Goal: Task Accomplishment & Management: Use online tool/utility

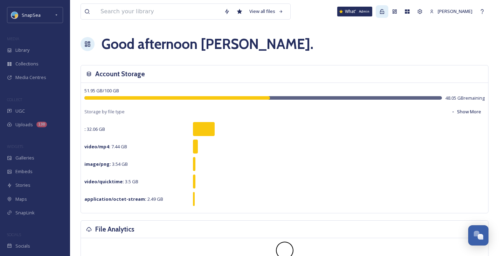
click at [382, 10] on icon at bounding box center [382, 12] width 6 height 6
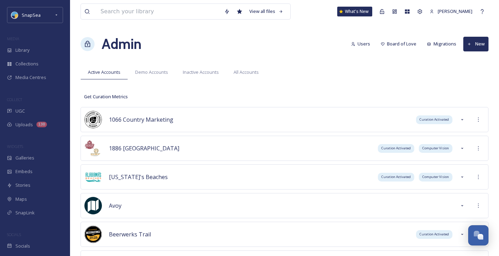
click at [231, 47] on div "Admin Users Board of Love Migrations New" at bounding box center [285, 44] width 408 height 21
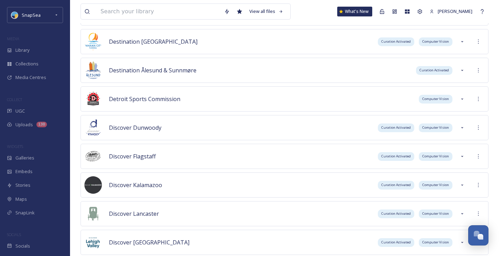
scroll to position [3842, 0]
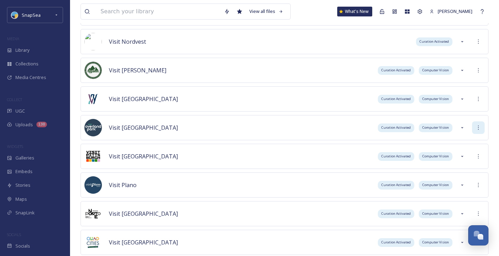
click at [481, 125] on div at bounding box center [478, 128] width 13 height 13
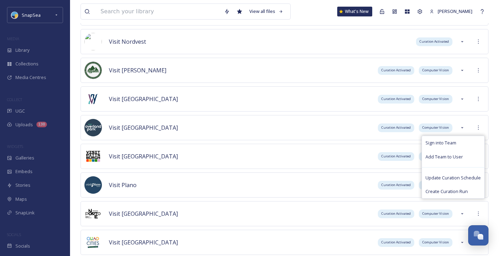
drag, startPoint x: 448, startPoint y: 144, endPoint x: 142, endPoint y: 22, distance: 329.3
click at [448, 144] on span "Sign into Team" at bounding box center [441, 143] width 31 height 7
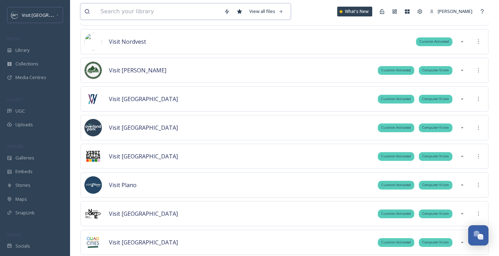
click at [122, 12] on input at bounding box center [159, 11] width 124 height 15
paste input "_DSC0934"
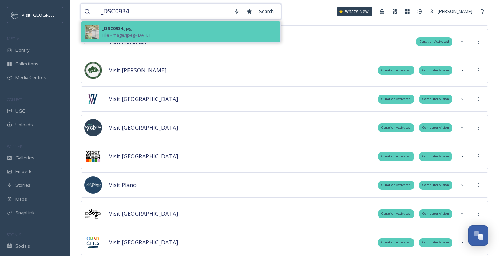
type input "_DSC0934"
click at [117, 36] on span "File - image/jpeg - [DATE]" at bounding box center [126, 35] width 48 height 7
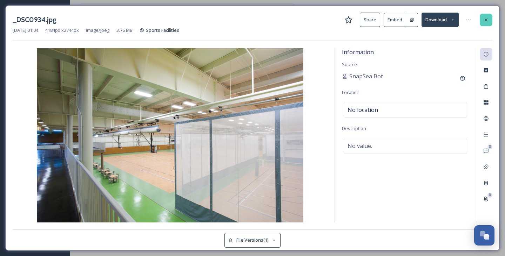
click at [486, 21] on icon at bounding box center [486, 20] width 6 height 6
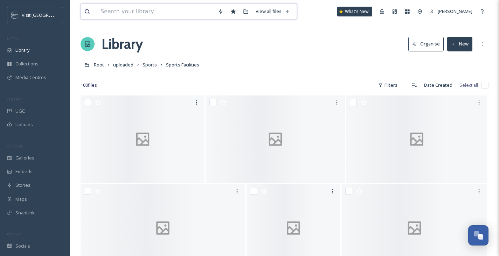
click at [156, 10] on input at bounding box center [155, 11] width 117 height 15
paste input "VisitOP - Pickleball - Selects-7015.jpg"
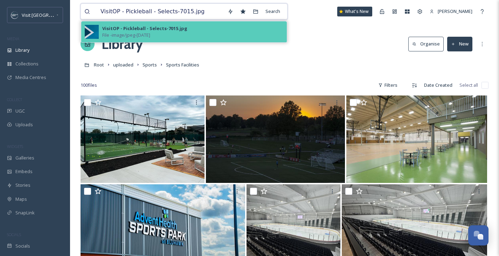
type input "VisitOP - Pickleball - Selects-7015.jpg"
click at [150, 32] on span "File - image/jpeg - [DATE]" at bounding box center [126, 35] width 48 height 7
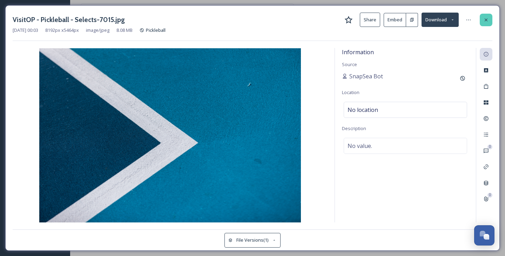
click at [482, 20] on div at bounding box center [485, 20] width 13 height 13
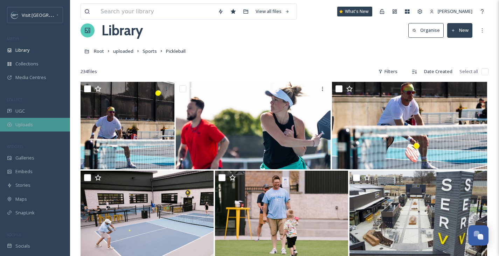
scroll to position [53, 0]
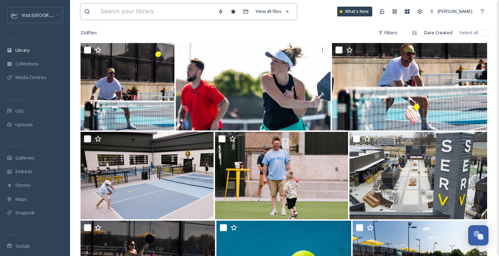
click at [133, 14] on input at bounding box center [155, 11] width 117 height 15
click at [138, 11] on input at bounding box center [155, 11] width 117 height 15
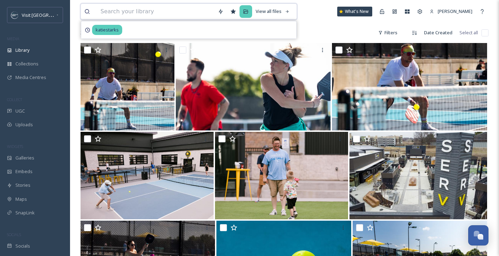
paste input "_DSC0934"
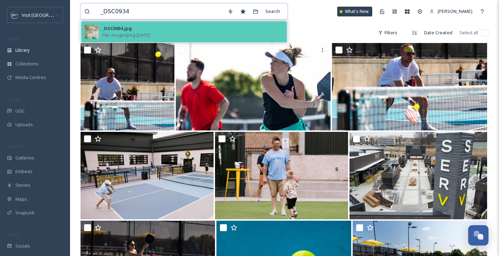
type input "_DSC0934"
click at [117, 29] on div "_DSC0934.jpg" at bounding box center [117, 28] width 30 height 7
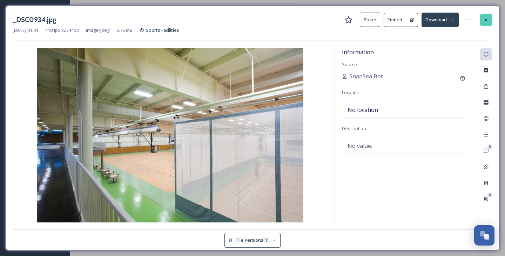
click at [484, 22] on icon at bounding box center [486, 20] width 6 height 6
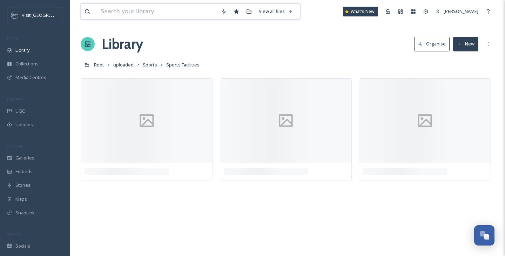
click at [130, 9] on input at bounding box center [157, 11] width 120 height 15
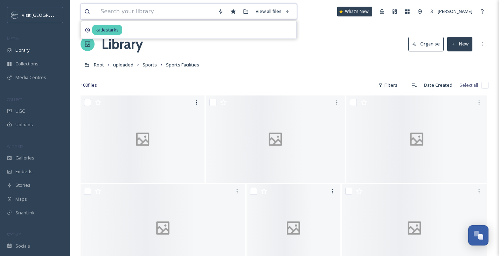
paste input "[PERSON_NAME].eats_Influencer Trip 2025_68"
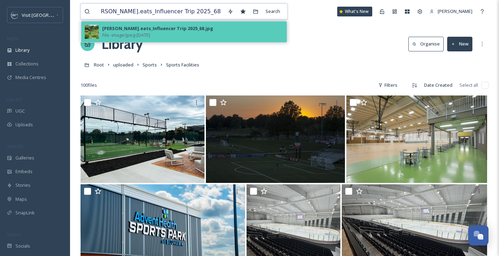
type input "[PERSON_NAME].eats_Influencer Trip 2025_68"
click at [145, 30] on div "[PERSON_NAME].eats_Influencer Trip 2025_68.jpg" at bounding box center [157, 28] width 111 height 7
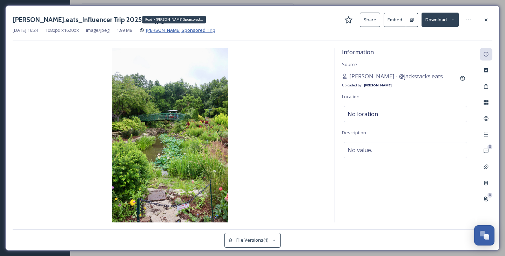
click at [203, 30] on span "[PERSON_NAME] Sponsored Trip" at bounding box center [180, 30] width 69 height 6
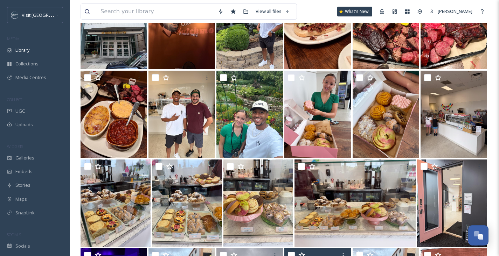
scroll to position [988, 0]
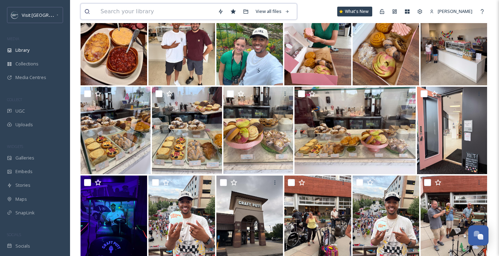
click at [122, 9] on input at bounding box center [155, 11] width 117 height 15
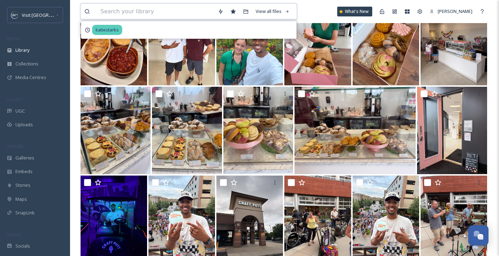
paste input "[PERSON_NAME].eats_Influencer Trip 2025_7"
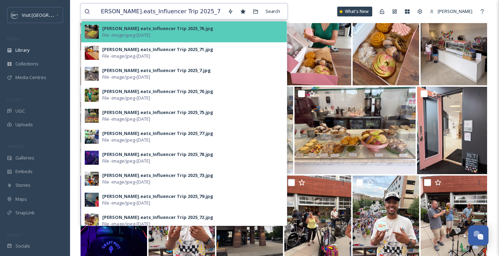
type input "[PERSON_NAME].eats_Influencer Trip 2025_7"
click at [130, 33] on span "File - image/jpeg - [DATE]" at bounding box center [126, 35] width 48 height 7
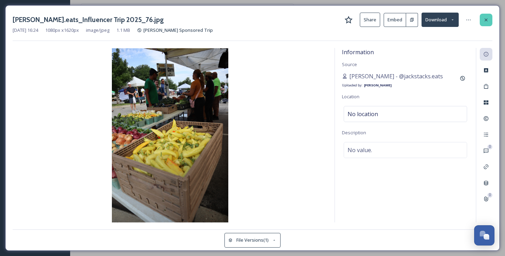
click at [480, 19] on div at bounding box center [485, 20] width 13 height 13
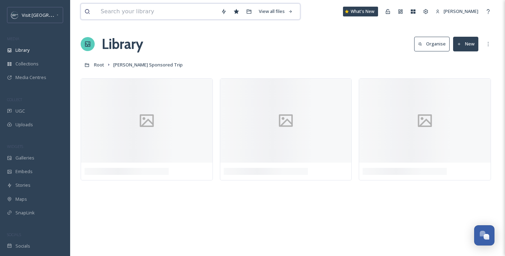
click at [122, 12] on input at bounding box center [157, 11] width 120 height 15
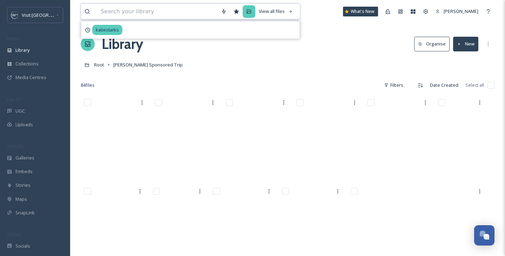
paste input "WhatsApp Image [DATE] 17.23.35.jpg"
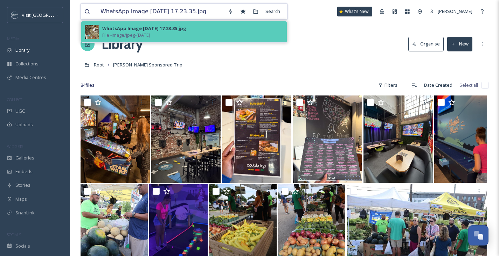
type input "WhatsApp Image [DATE] 17.23.35.jpg"
click at [150, 35] on span "File - image/jpeg - [DATE]" at bounding box center [126, 35] width 48 height 7
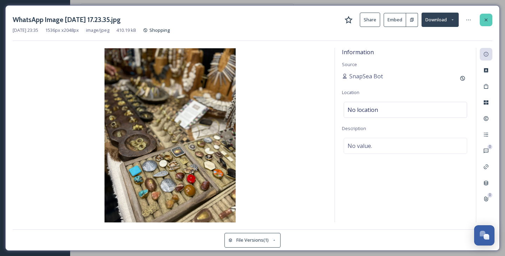
click at [485, 21] on icon at bounding box center [486, 20] width 6 height 6
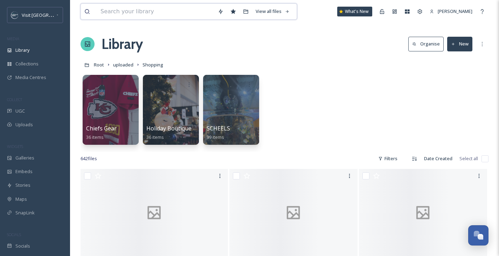
click at [156, 9] on input at bounding box center [155, 11] width 117 height 15
paste input "elders2.jpg"
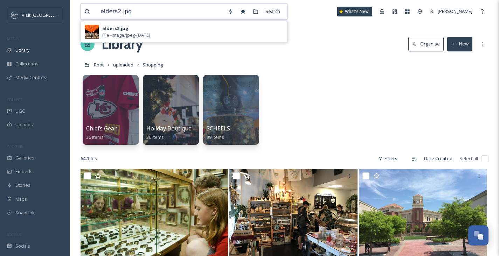
type input "elders2.jpg"
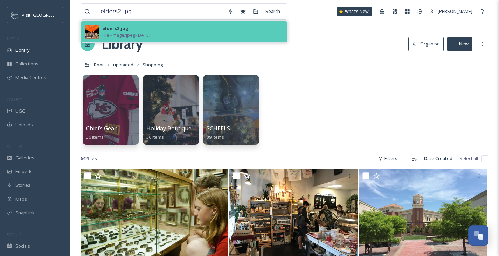
click at [137, 30] on div "elders2.jpg File - image/jpeg - [DATE]" at bounding box center [192, 31] width 181 height 13
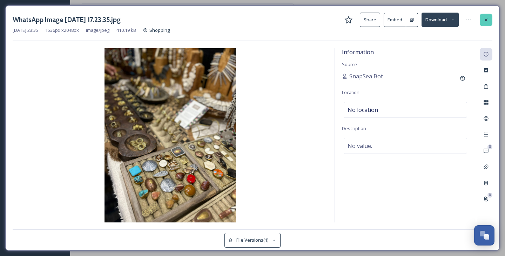
click at [489, 22] on div at bounding box center [485, 20] width 13 height 13
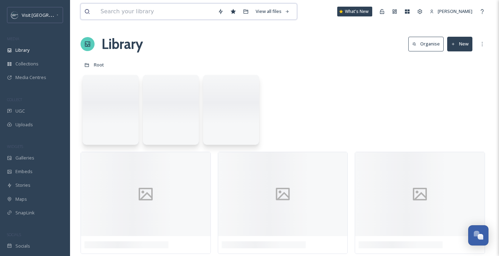
click at [140, 8] on input at bounding box center [155, 11] width 117 height 15
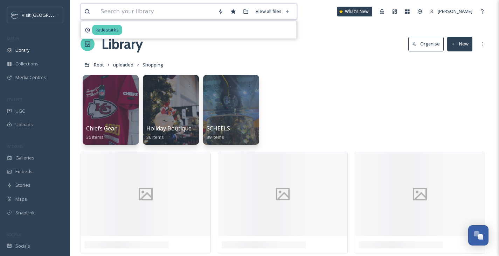
paste input "33943959_10156352018296241_3243192417242841088_o.jpg"
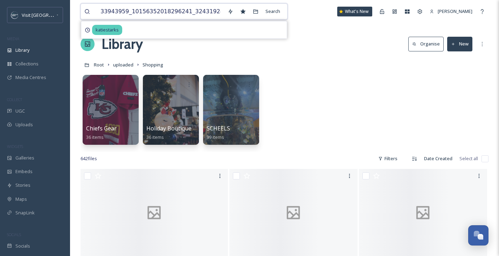
scroll to position [0, 47]
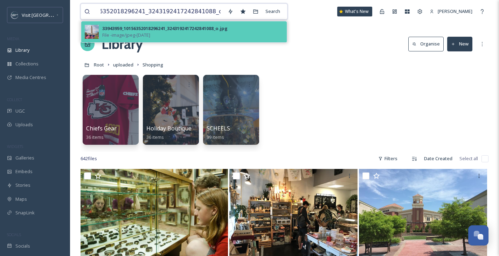
type input "33943959_10156352018296241_3243192417242841088_o.jpg"
click at [124, 33] on span "File - image/jpeg - [DATE]" at bounding box center [126, 35] width 48 height 7
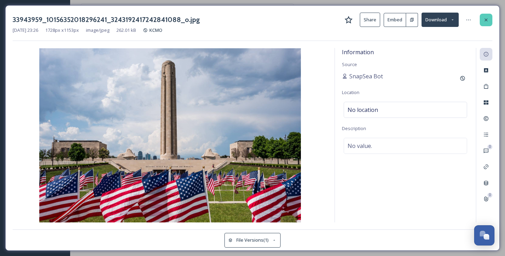
click at [487, 18] on div at bounding box center [485, 20] width 13 height 13
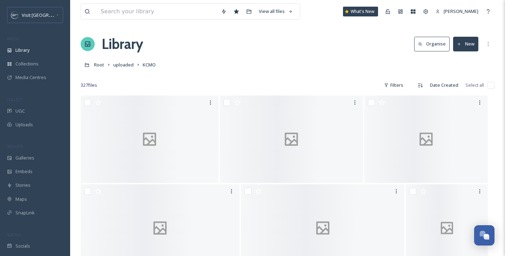
click at [435, 44] on button "Organise" at bounding box center [431, 44] width 35 height 14
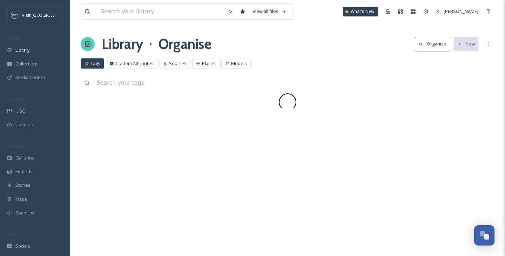
click at [137, 83] on input at bounding box center [293, 82] width 401 height 15
paste input "flower"
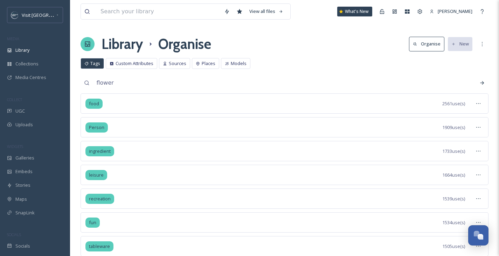
type input "flower"
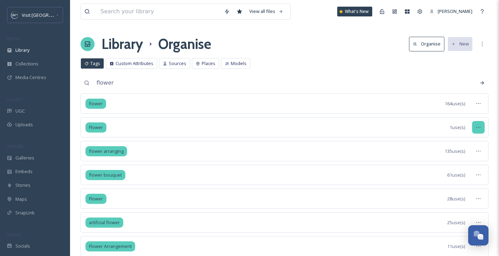
click at [478, 126] on icon at bounding box center [479, 128] width 6 height 6
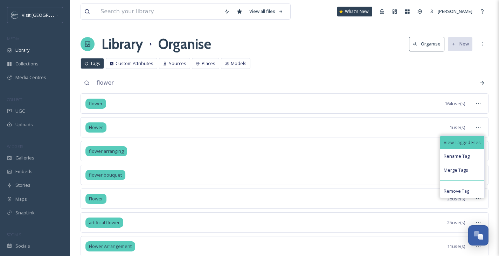
click at [459, 140] on span "View Tagged Files" at bounding box center [462, 142] width 37 height 7
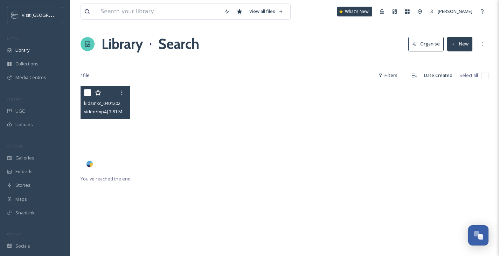
click at [103, 149] on video "kidsinkc_04012025_18111675424376887.mp4" at bounding box center [105, 130] width 49 height 88
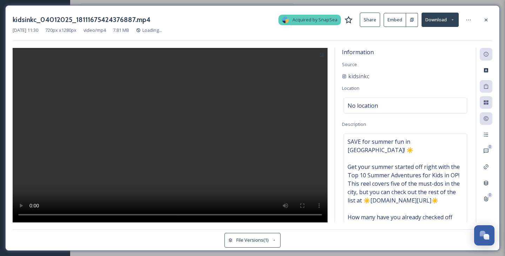
click at [96, 142] on div at bounding box center [170, 135] width 315 height 175
click at [127, 17] on h3 "kidsinkc_04012025_18111675424376887.mp4" at bounding box center [82, 20] width 138 height 10
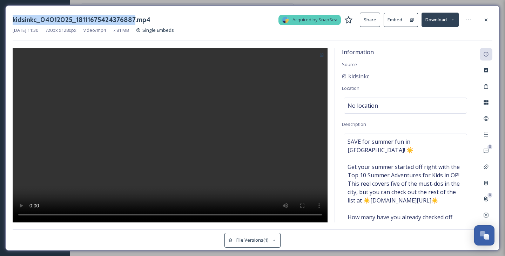
click at [127, 17] on h3 "kidsinkc_04012025_18111675424376887.mp4" at bounding box center [82, 20] width 138 height 10
copy div "kidsinkc_04012025_18111675424376887.mp4"
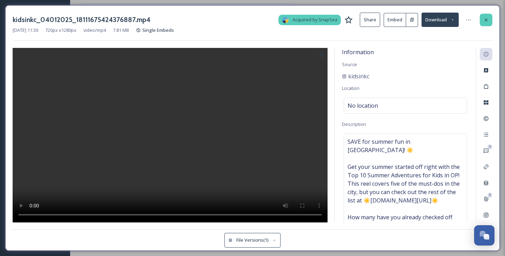
click at [486, 14] on div at bounding box center [485, 20] width 13 height 13
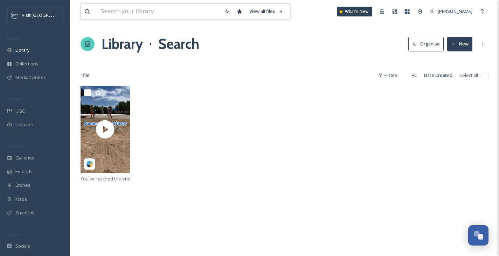
click at [141, 12] on input at bounding box center [159, 11] width 124 height 15
paste input "FM1.jpg"
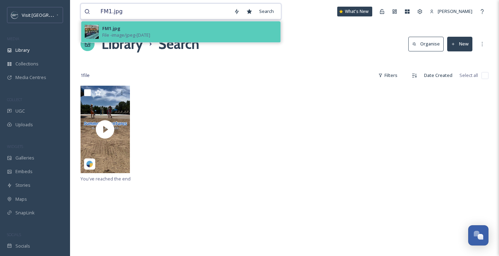
type input "FM1.jpg"
click at [132, 36] on span "File - image/jpeg - [DATE]" at bounding box center [126, 35] width 48 height 7
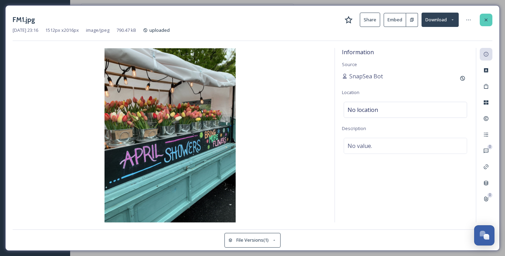
click at [486, 19] on icon at bounding box center [486, 20] width 6 height 6
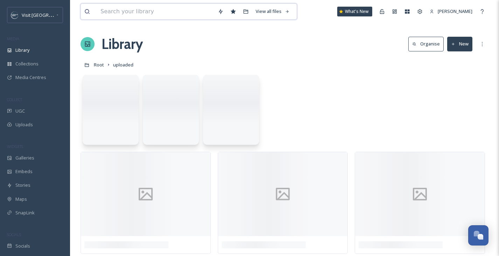
click at [165, 13] on input at bounding box center [155, 11] width 117 height 15
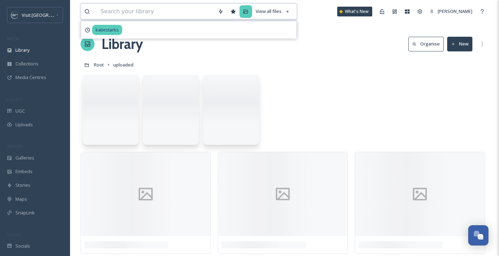
paste input "farmers1.jpg"
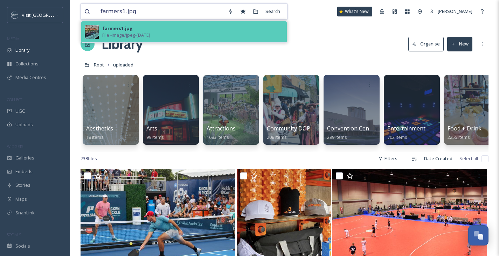
type input "farmers1.jpg"
click at [122, 28] on div "farmers1.jpg" at bounding box center [117, 28] width 30 height 7
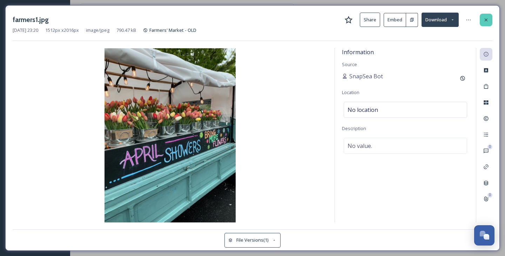
click at [484, 21] on icon at bounding box center [485, 19] width 3 height 3
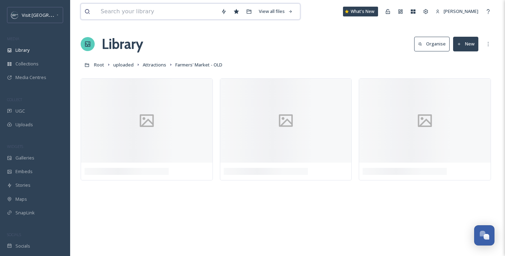
click at [154, 16] on input at bounding box center [157, 11] width 120 height 15
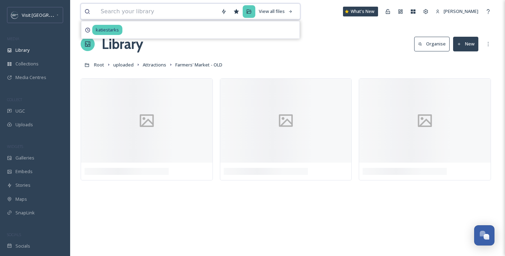
paste input "FM1.jpg"
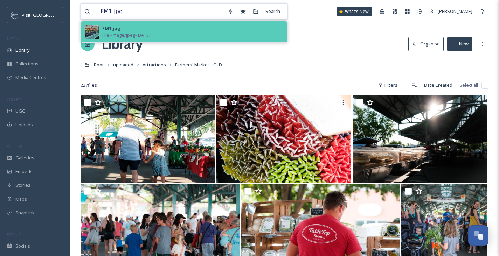
type input "FM1.jpg"
click at [142, 28] on div "FM1.jpg File - image/jpeg - [DATE]" at bounding box center [192, 31] width 181 height 13
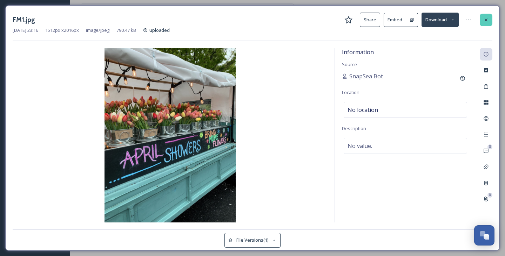
click at [485, 20] on icon at bounding box center [485, 19] width 3 height 3
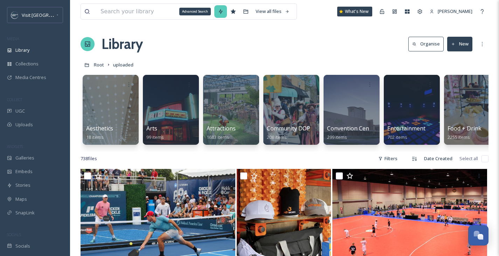
click at [220, 13] on div "Advanced Search" at bounding box center [220, 11] width 13 height 13
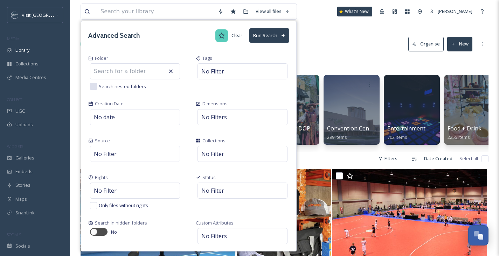
click at [219, 37] on icon at bounding box center [222, 35] width 7 height 6
click at [256, 37] on button "Run Search" at bounding box center [269, 35] width 40 height 14
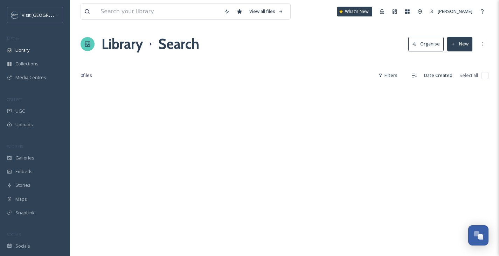
click at [258, 75] on div "0 file s Filters Date Created Select all" at bounding box center [285, 76] width 408 height 14
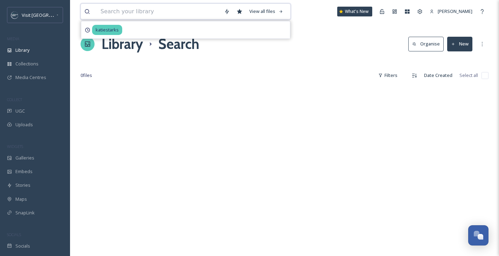
click at [117, 16] on input at bounding box center [159, 11] width 124 height 15
click at [432, 43] on button "Organise" at bounding box center [426, 44] width 35 height 14
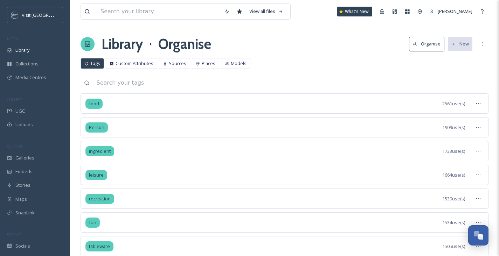
click at [142, 85] on input at bounding box center [291, 82] width 396 height 15
type input "flower"
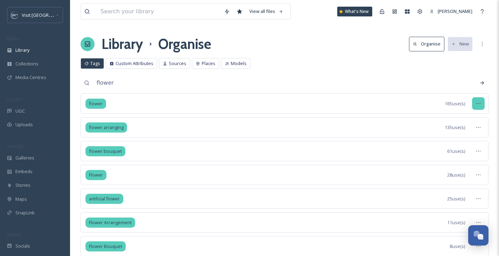
click at [480, 103] on icon at bounding box center [479, 104] width 6 height 6
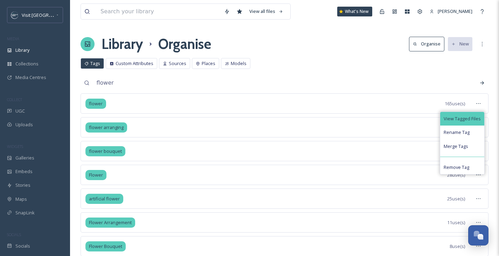
click at [466, 117] on span "View Tagged Files" at bounding box center [462, 119] width 37 height 7
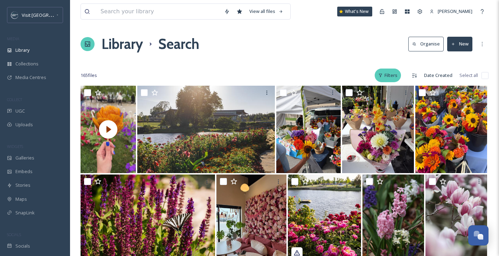
click at [389, 72] on div "Filters" at bounding box center [388, 76] width 26 height 14
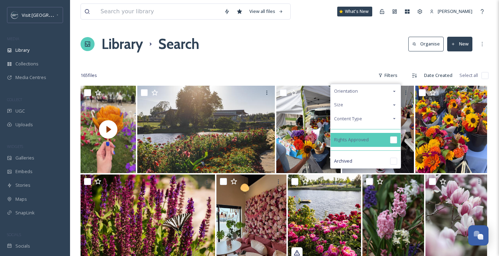
click at [356, 143] on span "Rights Approved" at bounding box center [351, 140] width 35 height 7
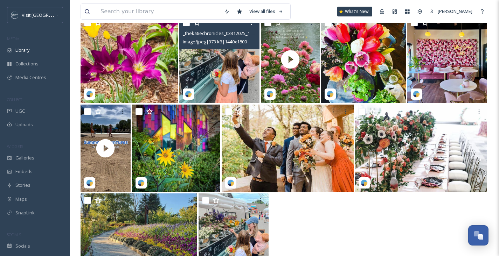
scroll to position [728, 0]
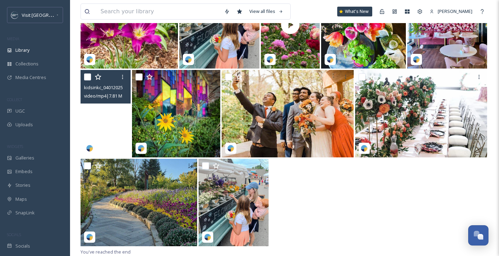
click at [97, 124] on video "kidsinkc_04012025_18111675424376887.mp4" at bounding box center [106, 114] width 50 height 88
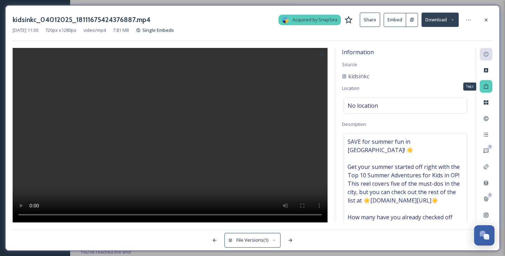
click at [489, 90] on div "Tags" at bounding box center [485, 86] width 13 height 13
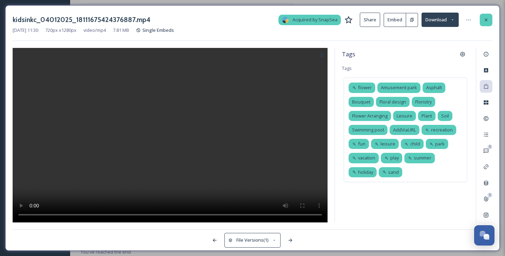
click at [484, 17] on icon at bounding box center [486, 20] width 6 height 6
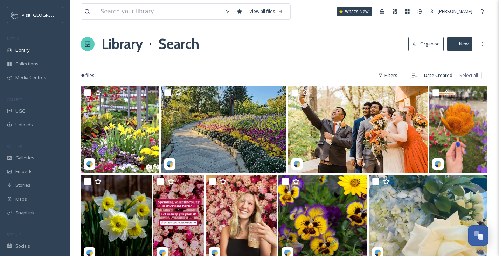
click at [417, 45] on icon at bounding box center [414, 44] width 5 height 5
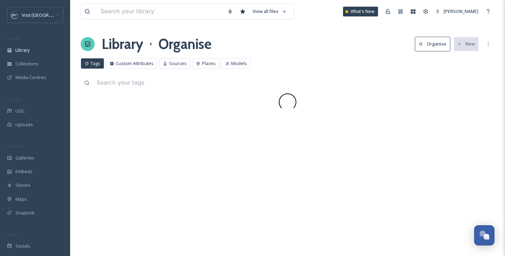
click at [120, 85] on input at bounding box center [293, 82] width 401 height 15
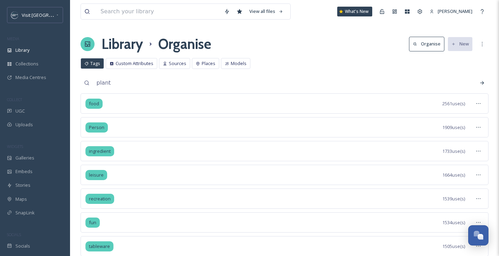
type input "plant"
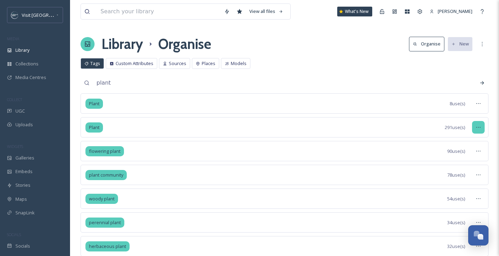
click at [475, 129] on div at bounding box center [478, 127] width 13 height 13
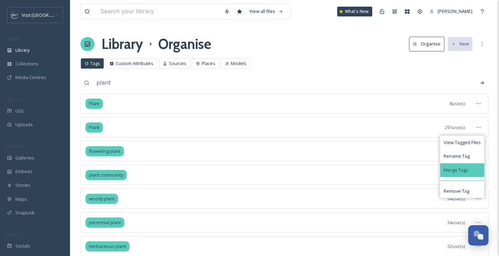
click at [456, 170] on span "Merge Tags" at bounding box center [456, 170] width 25 height 7
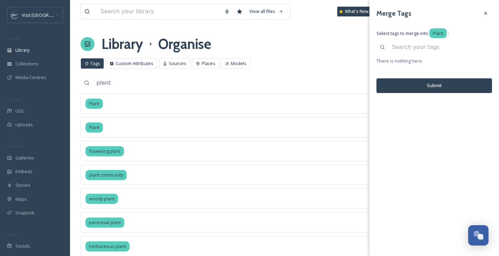
click at [419, 49] on input at bounding box center [441, 47] width 104 height 15
type input "plant"
click at [491, 45] on div "Search" at bounding box center [486, 47] width 13 height 13
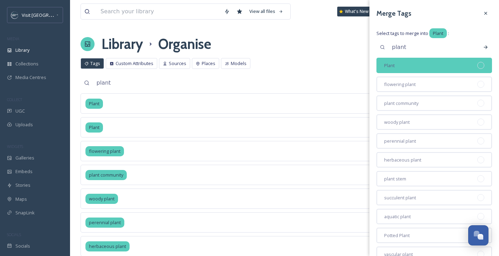
click at [409, 66] on div "Plant" at bounding box center [435, 65] width 116 height 15
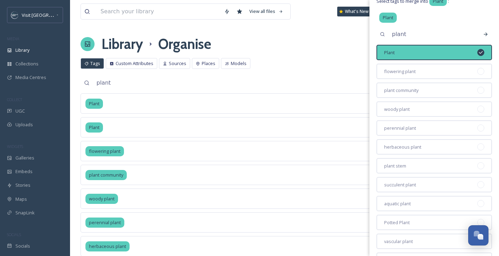
scroll to position [230, 0]
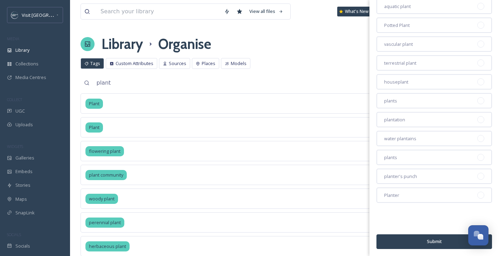
click at [420, 241] on button "Submit" at bounding box center [435, 242] width 116 height 14
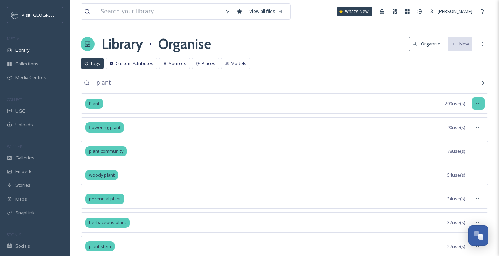
click at [483, 104] on div at bounding box center [478, 103] width 13 height 13
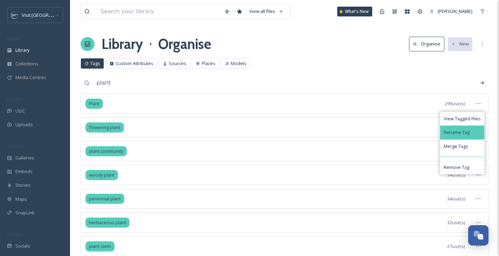
click at [463, 134] on span "Rename Tag" at bounding box center [457, 132] width 26 height 7
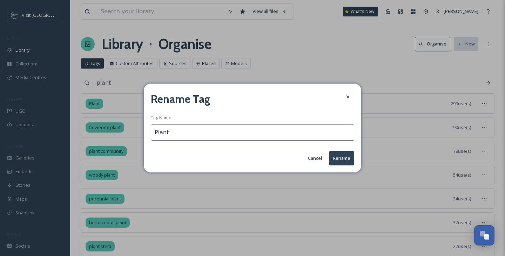
click at [160, 132] on input "Plant" at bounding box center [252, 133] width 203 height 16
type input "plant"
click at [336, 160] on button "Rename" at bounding box center [341, 158] width 25 height 14
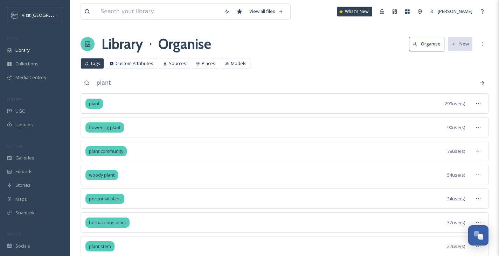
drag, startPoint x: 130, startPoint y: 85, endPoint x: -22, endPoint y: 66, distance: 153.6
type input "grass"
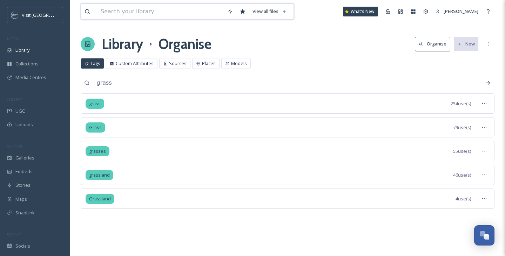
click at [125, 17] on input at bounding box center [160, 11] width 126 height 15
paste input "exterior-[GEOGRAPHIC_DATA]jpg"
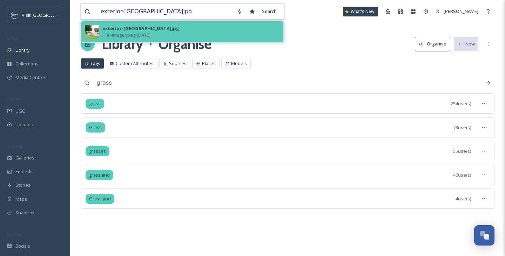
type input "exterior-[GEOGRAPHIC_DATA]jpg"
click at [126, 29] on div "exterior-[GEOGRAPHIC_DATA]jpg" at bounding box center [140, 28] width 77 height 7
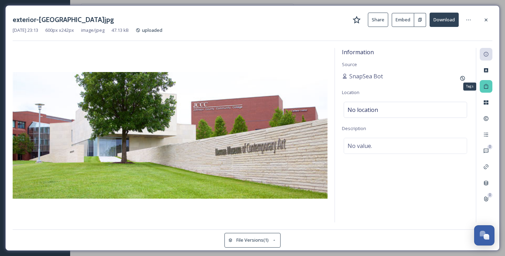
click at [488, 85] on div "Tags" at bounding box center [485, 86] width 13 height 13
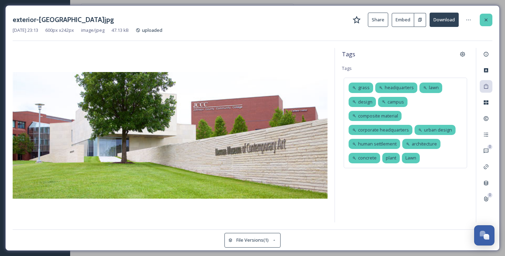
click at [485, 20] on icon at bounding box center [485, 19] width 3 height 3
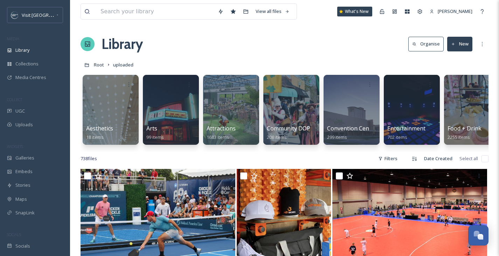
click at [426, 47] on button "Organise" at bounding box center [426, 44] width 35 height 14
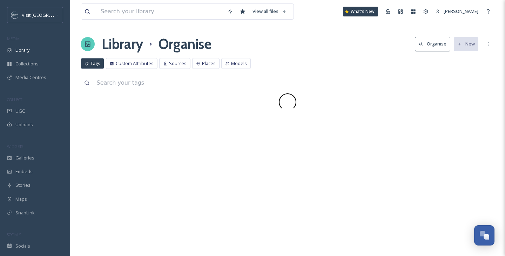
click at [119, 80] on input at bounding box center [293, 82] width 401 height 15
paste input "Asphalt"
click at [124, 82] on input "Asphalt" at bounding box center [293, 82] width 401 height 15
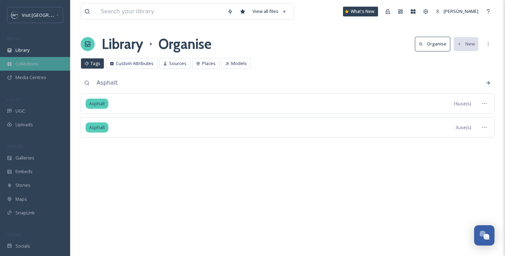
drag, startPoint x: 123, startPoint y: 82, endPoint x: 29, endPoint y: 65, distance: 95.1
click at [33, 66] on div "Visit [GEOGRAPHIC_DATA] MEDIA Library Collections Media Centres COLLECT UGC Upl…" at bounding box center [252, 128] width 505 height 256
type input "a"
type input "airplane"
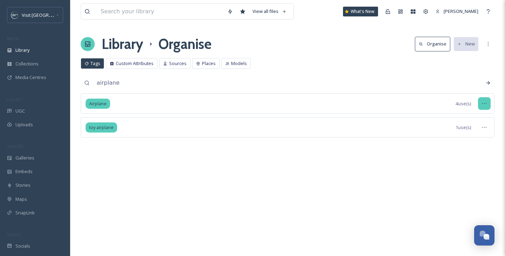
click at [486, 104] on icon at bounding box center [484, 104] width 6 height 6
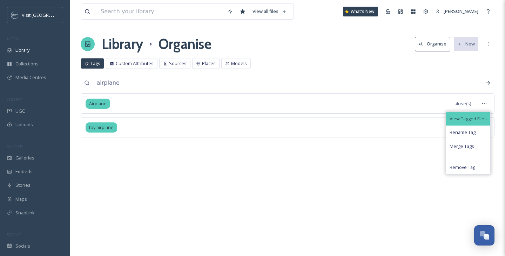
click at [471, 121] on span "View Tagged Files" at bounding box center [467, 119] width 37 height 7
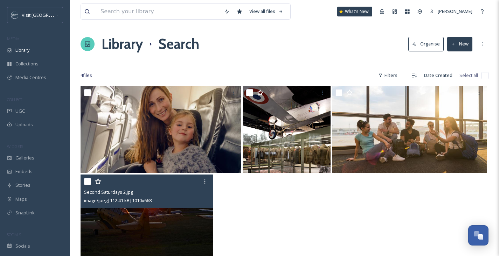
click at [150, 219] on img at bounding box center [147, 219] width 132 height 88
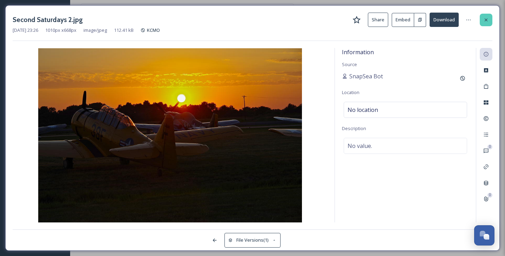
click at [485, 18] on icon at bounding box center [486, 20] width 6 height 6
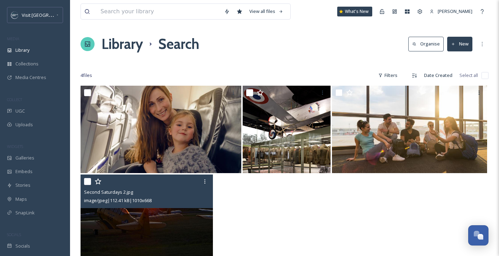
click at [417, 44] on icon at bounding box center [414, 44] width 5 height 5
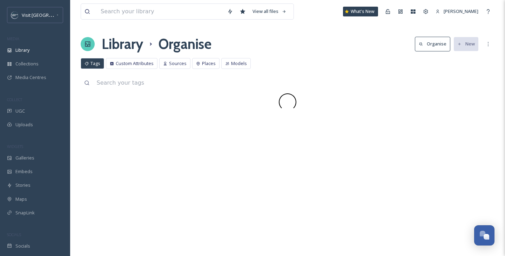
click at [144, 87] on input at bounding box center [293, 82] width 401 height 15
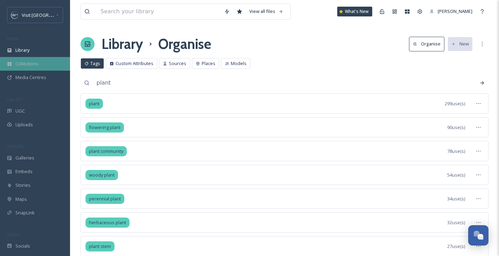
drag, startPoint x: 123, startPoint y: 80, endPoint x: 9, endPoint y: 69, distance: 114.4
type input "asphalt"
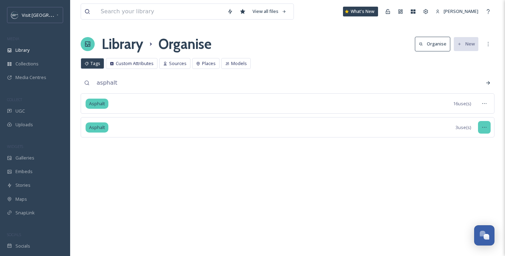
click at [485, 129] on icon at bounding box center [484, 128] width 6 height 6
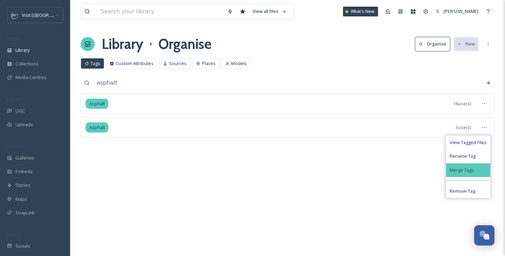
click at [463, 167] on span "Merge Tags" at bounding box center [461, 170] width 25 height 7
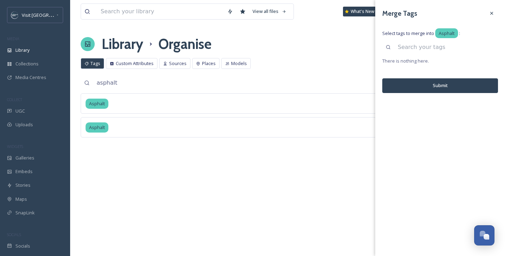
click at [424, 48] on input at bounding box center [446, 47] width 104 height 15
type input "asphalt"
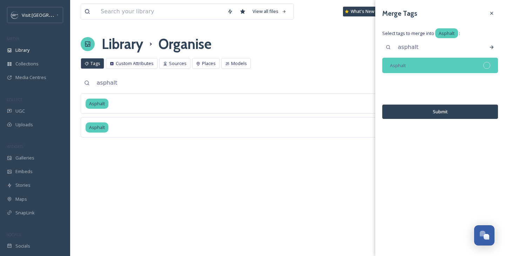
click at [418, 65] on div "Asphalt" at bounding box center [440, 65] width 116 height 15
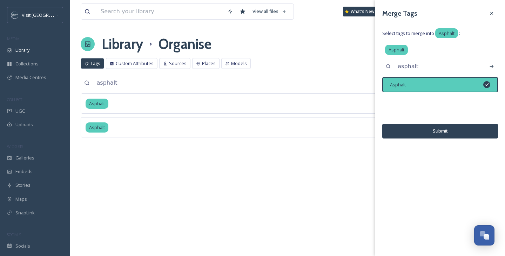
click at [433, 134] on button "Submit" at bounding box center [440, 131] width 116 height 14
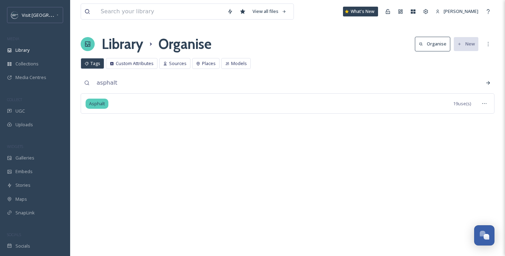
click at [281, 153] on div "View all files What's New [PERSON_NAME] Library Organise Organise New Your Sele…" at bounding box center [287, 128] width 434 height 256
click at [113, 84] on input "asphalt" at bounding box center [293, 82] width 401 height 15
click at [171, 141] on div "View all files What's New [PERSON_NAME] Library Organise Organise New Your Sele…" at bounding box center [287, 128] width 434 height 256
click at [93, 58] on div "View all files What's New [PERSON_NAME] Library Organise Organise New Your Sele…" at bounding box center [287, 128] width 434 height 256
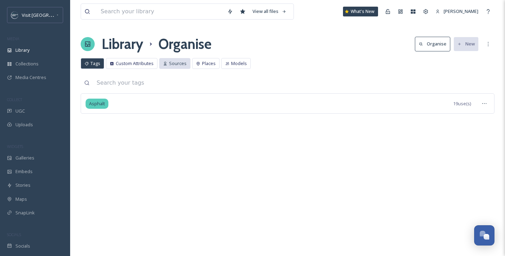
click at [174, 64] on span "Sources" at bounding box center [178, 63] width 18 height 7
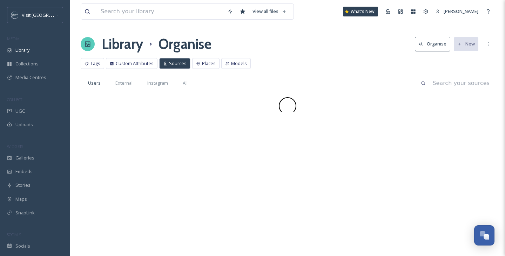
click at [89, 63] on div "Tags" at bounding box center [92, 63] width 23 height 11
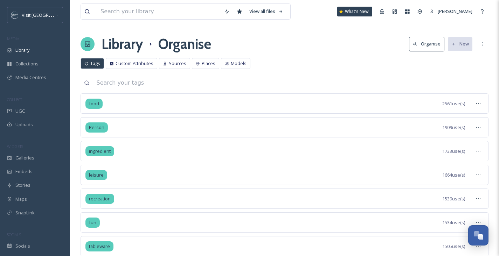
click at [121, 83] on input at bounding box center [291, 82] width 396 height 15
click at [116, 84] on input at bounding box center [291, 82] width 396 height 15
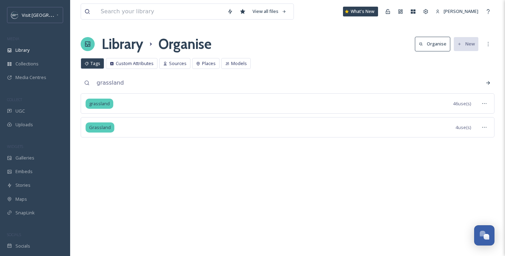
click at [199, 78] on input "grassland" at bounding box center [293, 82] width 401 height 15
drag, startPoint x: 280, startPoint y: 84, endPoint x: 14, endPoint y: 74, distance: 266.2
click at [14, 74] on div "Visit [GEOGRAPHIC_DATA] MEDIA Library Collections Media Centres COLLECT UGC Upl…" at bounding box center [252, 128] width 505 height 256
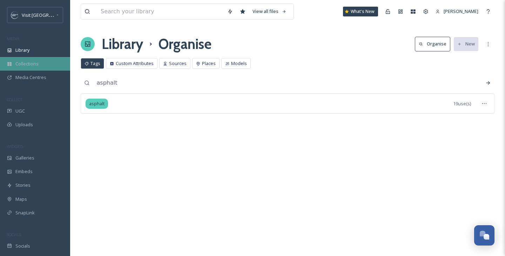
drag, startPoint x: 135, startPoint y: 81, endPoint x: 8, endPoint y: 65, distance: 127.8
click at [18, 66] on div "Visit [GEOGRAPHIC_DATA] MEDIA Library Collections Media Centres COLLECT UGC Upl…" at bounding box center [252, 128] width 505 height 256
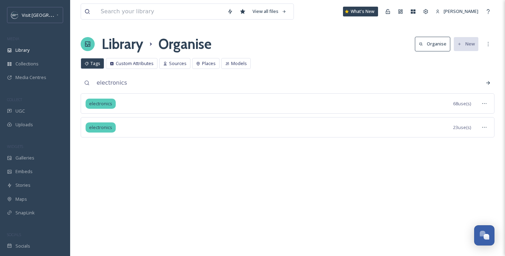
drag, startPoint x: 130, startPoint y: 82, endPoint x: 70, endPoint y: 77, distance: 59.8
click at [70, 77] on div "View all files What's New [PERSON_NAME] Library Organise Organise New Your Sele…" at bounding box center [287, 128] width 434 height 256
paste input "goat meat"
type input "goat meat"
click at [484, 108] on div at bounding box center [484, 103] width 13 height 13
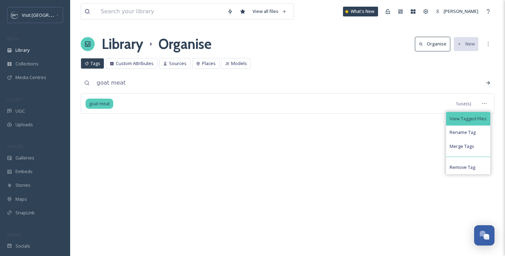
click at [476, 119] on span "View Tagged Files" at bounding box center [467, 119] width 37 height 7
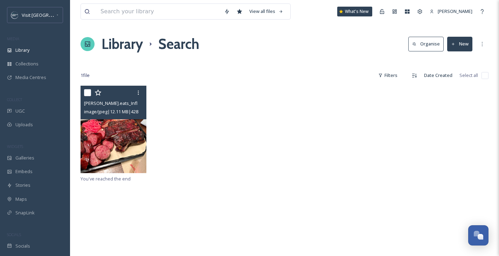
click at [128, 143] on img at bounding box center [114, 130] width 66 height 88
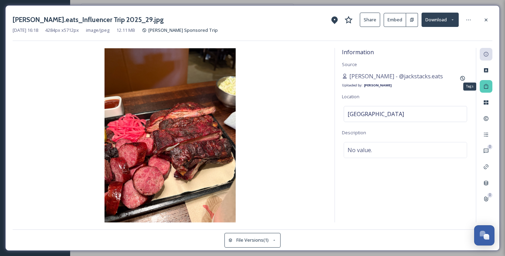
click at [488, 87] on icon at bounding box center [486, 87] width 6 height 6
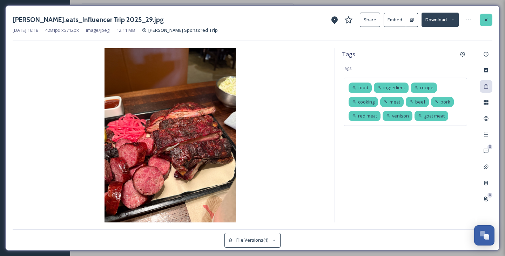
click at [484, 21] on icon at bounding box center [486, 20] width 6 height 6
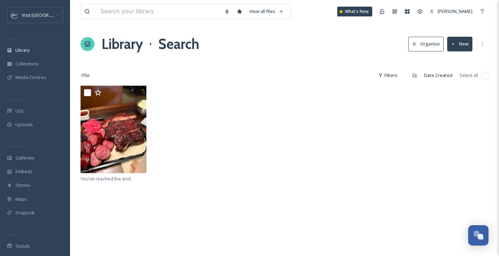
click at [425, 43] on button "Organise" at bounding box center [426, 44] width 35 height 14
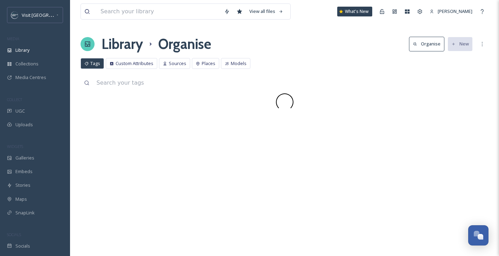
click at [143, 84] on input at bounding box center [291, 82] width 396 height 15
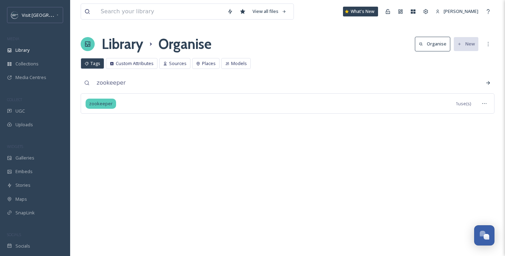
click at [239, 82] on input "zookeeper" at bounding box center [293, 82] width 401 height 15
drag, startPoint x: 152, startPoint y: 85, endPoint x: 25, endPoint y: 59, distance: 130.7
click at [35, 60] on div "Visit [GEOGRAPHIC_DATA] MEDIA Library Collections Media Centres COLLECT UGC Upl…" at bounding box center [252, 128] width 505 height 256
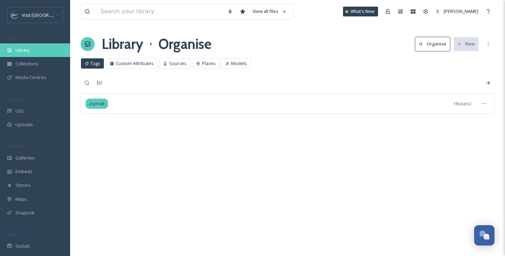
type input "b"
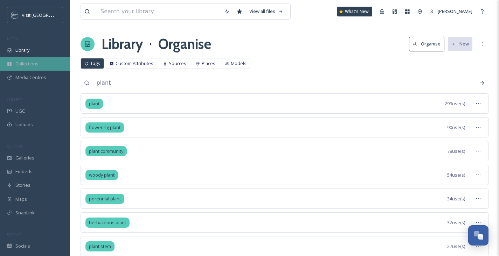
drag, startPoint x: 120, startPoint y: 85, endPoint x: 0, endPoint y: 62, distance: 121.8
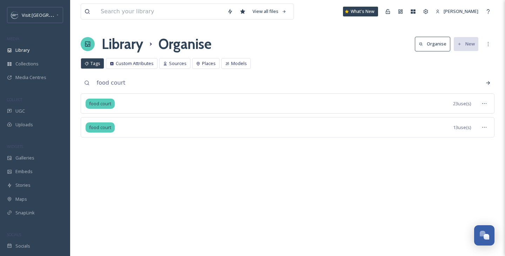
drag, startPoint x: 83, startPoint y: 59, endPoint x: 105, endPoint y: 49, distance: 24.3
click at [83, 59] on div "Tags" at bounding box center [92, 63] width 23 height 11
click at [223, 86] on input "food court" at bounding box center [293, 82] width 401 height 15
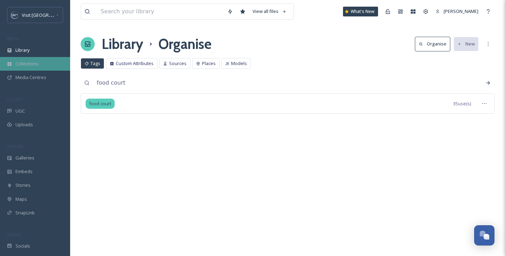
drag, startPoint x: 140, startPoint y: 80, endPoint x: 13, endPoint y: 62, distance: 128.1
click at [75, 72] on div "View all files What's New [PERSON_NAME] Library Organise Organise New Your Sele…" at bounding box center [287, 128] width 434 height 256
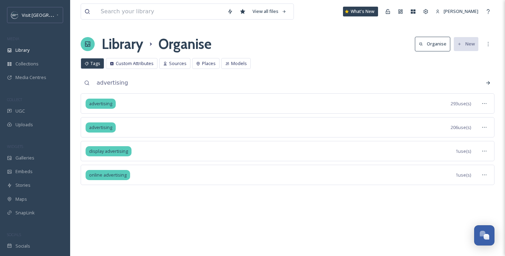
click at [275, 84] on input "advertising" at bounding box center [293, 82] width 401 height 15
click at [276, 85] on input "advertising" at bounding box center [293, 82] width 401 height 15
click at [158, 85] on input "advertising" at bounding box center [293, 82] width 401 height 15
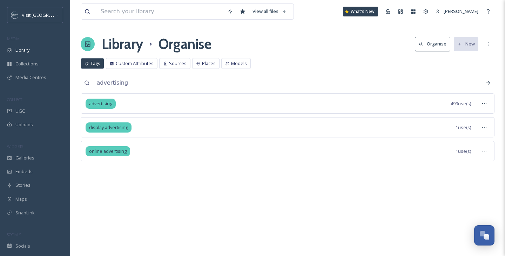
click at [166, 81] on input "advertising" at bounding box center [293, 82] width 401 height 15
click at [164, 82] on input "advertising" at bounding box center [293, 82] width 401 height 15
type input "elephant"
click at [485, 105] on icon at bounding box center [484, 104] width 6 height 6
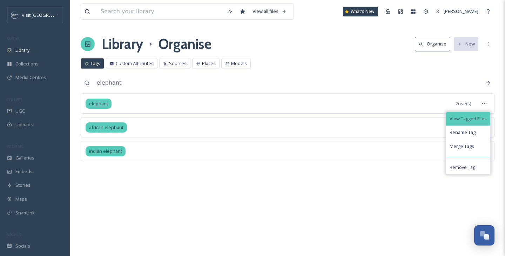
click at [475, 118] on span "View Tagged Files" at bounding box center [467, 119] width 37 height 7
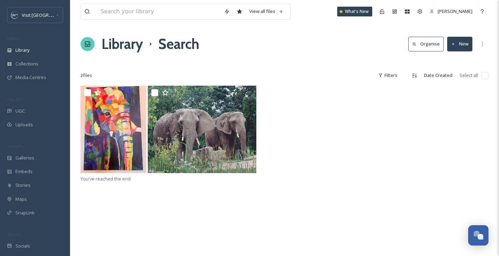
click at [122, 44] on h1 "Library" at bounding box center [122, 44] width 41 height 21
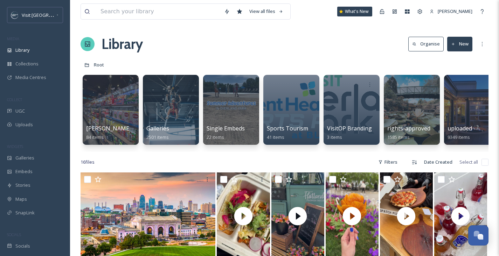
click at [413, 51] on button "Organise" at bounding box center [426, 44] width 35 height 14
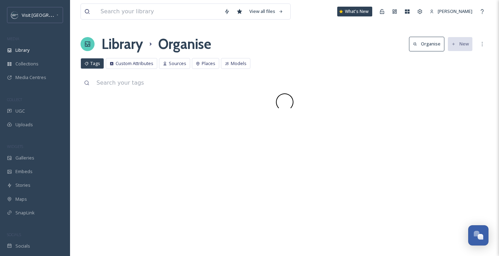
click at [418, 46] on button "Organise" at bounding box center [426, 44] width 35 height 14
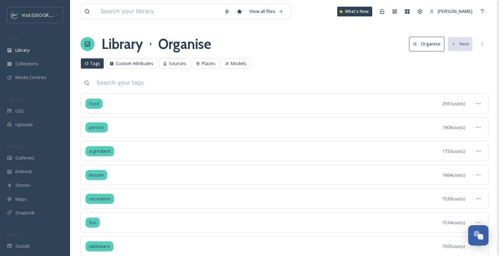
click at [251, 108] on div "food 2561 use(s)" at bounding box center [285, 104] width 408 height 20
click at [199, 61] on div "Places" at bounding box center [205, 63] width 27 height 11
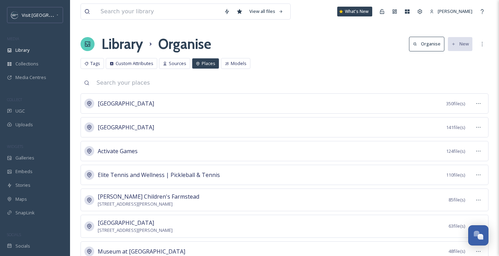
click at [152, 88] on input at bounding box center [291, 82] width 396 height 15
type input "overland"
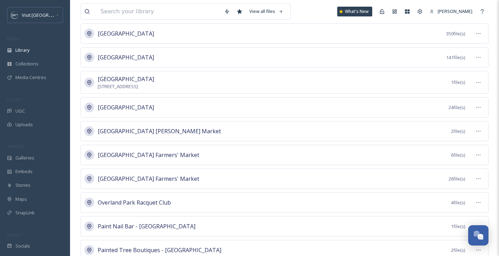
scroll to position [696, 0]
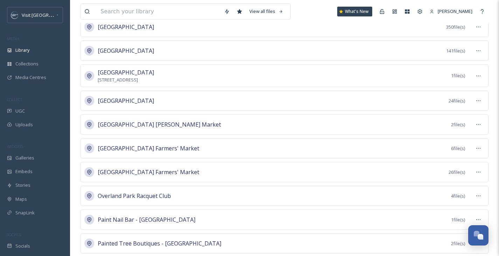
drag, startPoint x: 192, startPoint y: 101, endPoint x: 94, endPoint y: 104, distance: 98.2
click at [94, 104] on div "[GEOGRAPHIC_DATA] 24 file(s)" at bounding box center [285, 101] width 408 height 20
click at [147, 115] on div "Overland Park [PERSON_NAME] Market 2 file(s)" at bounding box center [285, 125] width 408 height 20
click at [146, 115] on div "Overland Park [PERSON_NAME] Market 2 file(s)" at bounding box center [285, 125] width 408 height 20
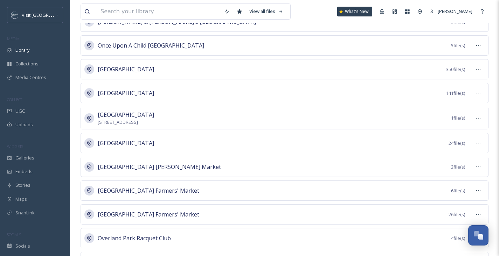
scroll to position [725, 0]
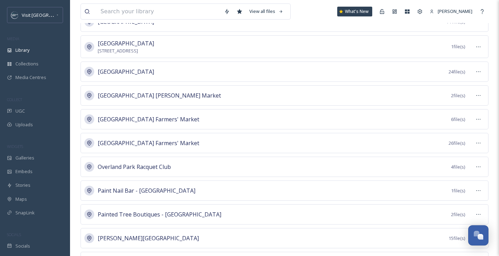
click at [148, 119] on span "[GEOGRAPHIC_DATA] Farmers' Market" at bounding box center [149, 119] width 102 height 8
